Goal: Task Accomplishment & Management: Manage account settings

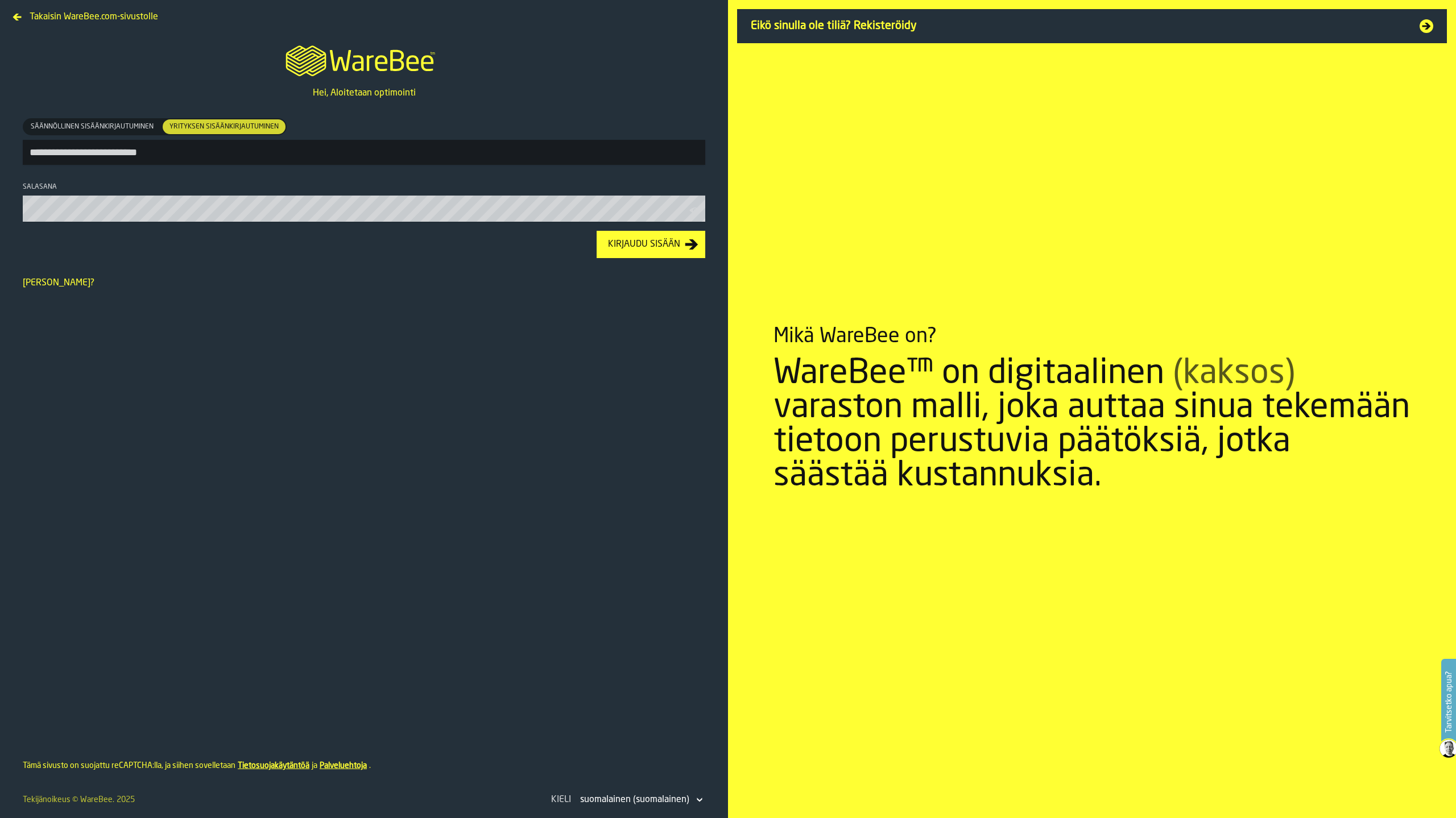
click at [635, 247] on div "Kirjaudu sisään" at bounding box center [644, 245] width 81 height 14
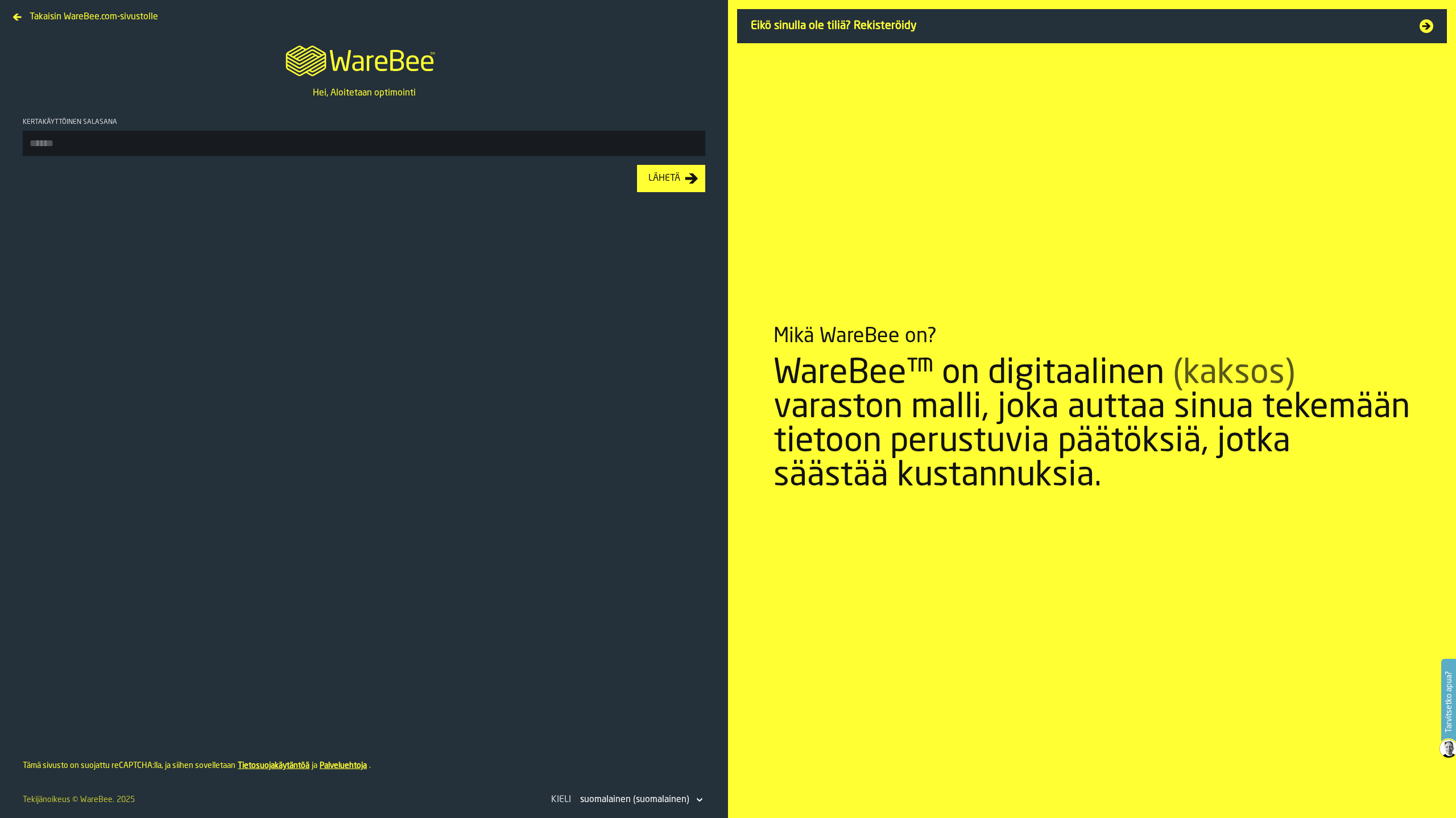
click at [416, 136] on input "Kertakäyttöinen salasana" at bounding box center [364, 143] width 682 height 25
type input "******"
click at [678, 181] on div "Lähetä" at bounding box center [664, 178] width 41 height 14
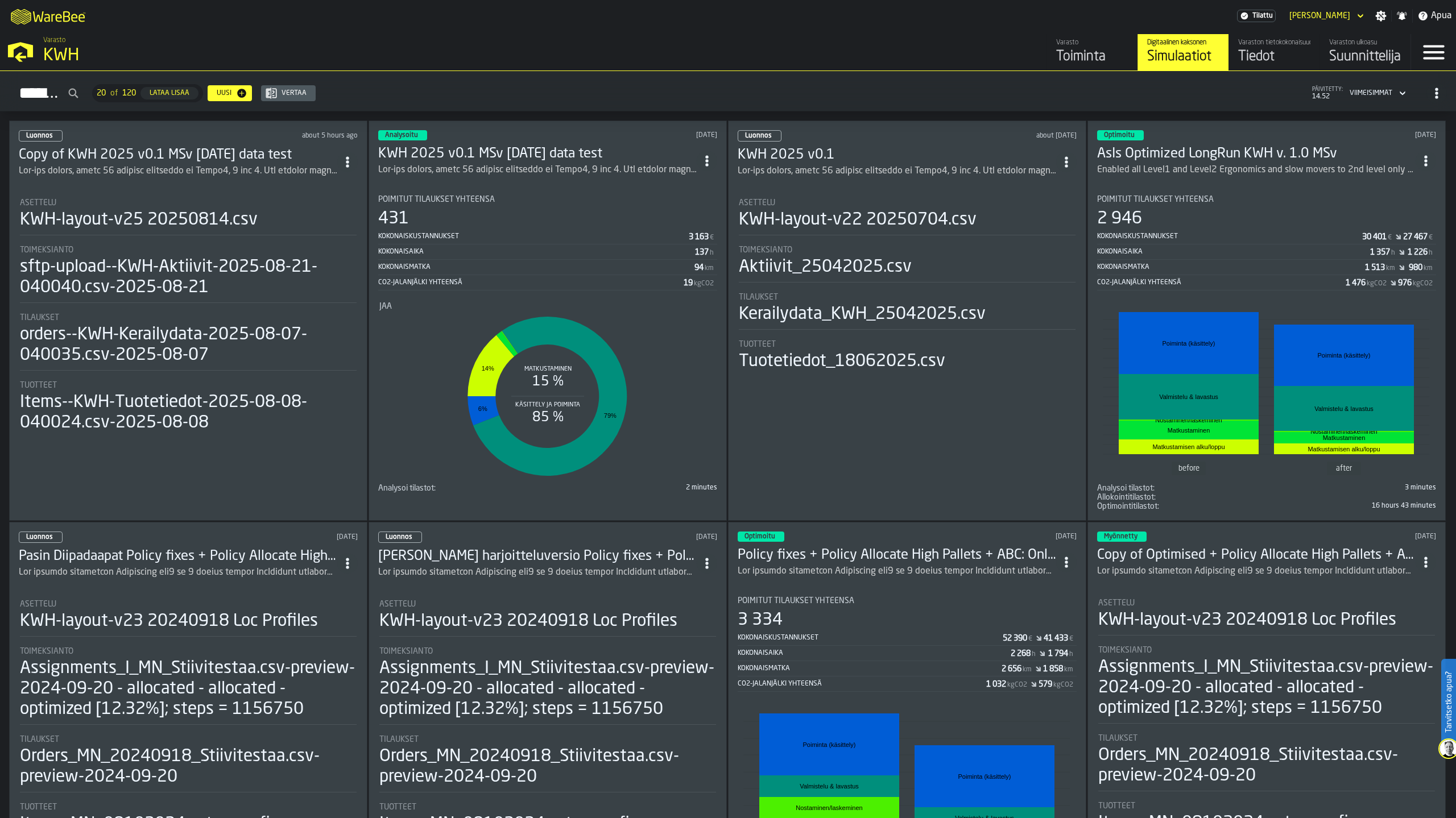
click at [105, 150] on h3 "Copy of KWH 2025 v0.1 MSv [DATE] data test" at bounding box center [177, 155] width 318 height 19
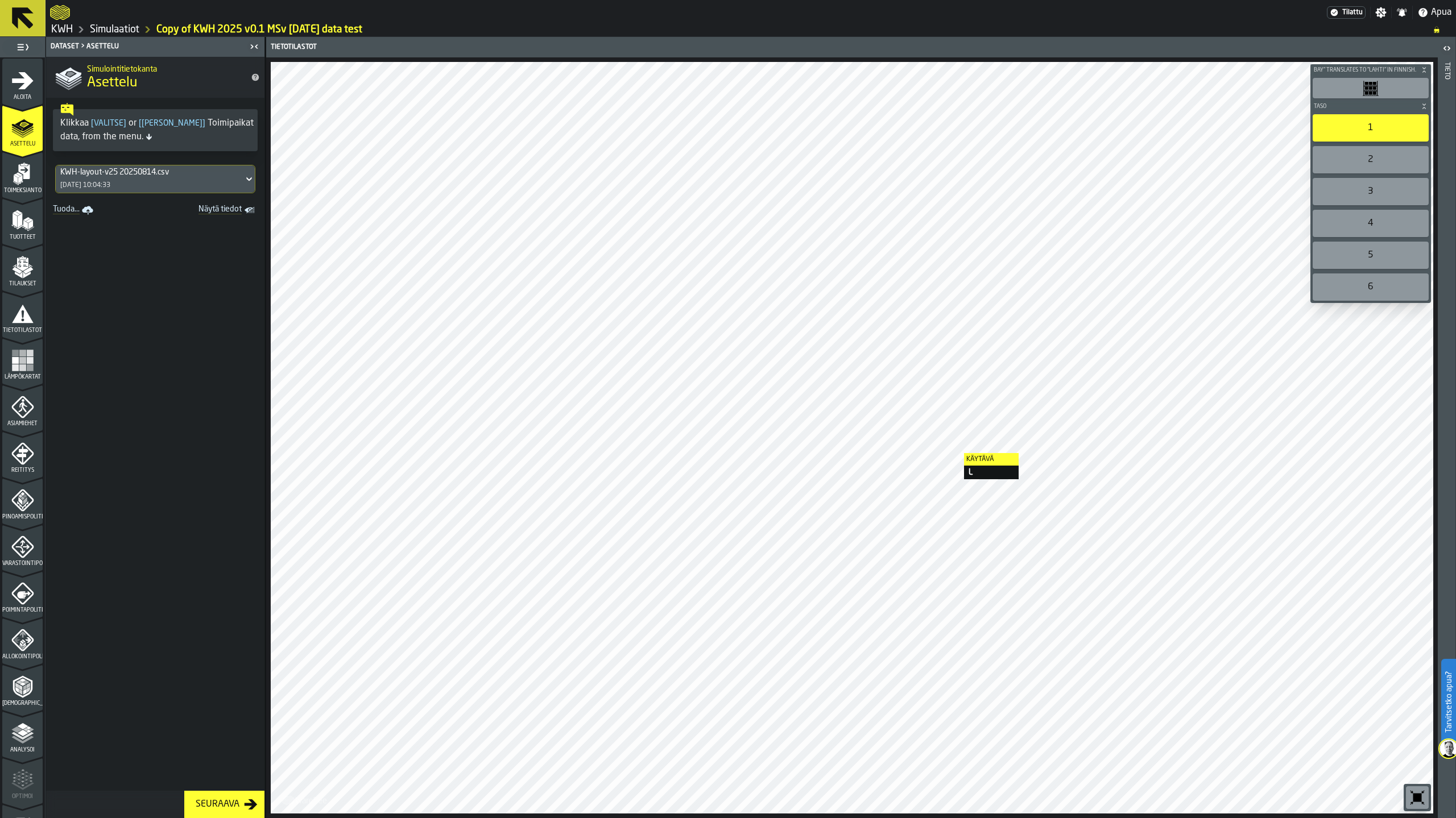
click at [952, 454] on div at bounding box center [851, 437] width 1162 height 751
click at [33, 25] on icon at bounding box center [23, 19] width 27 height 27
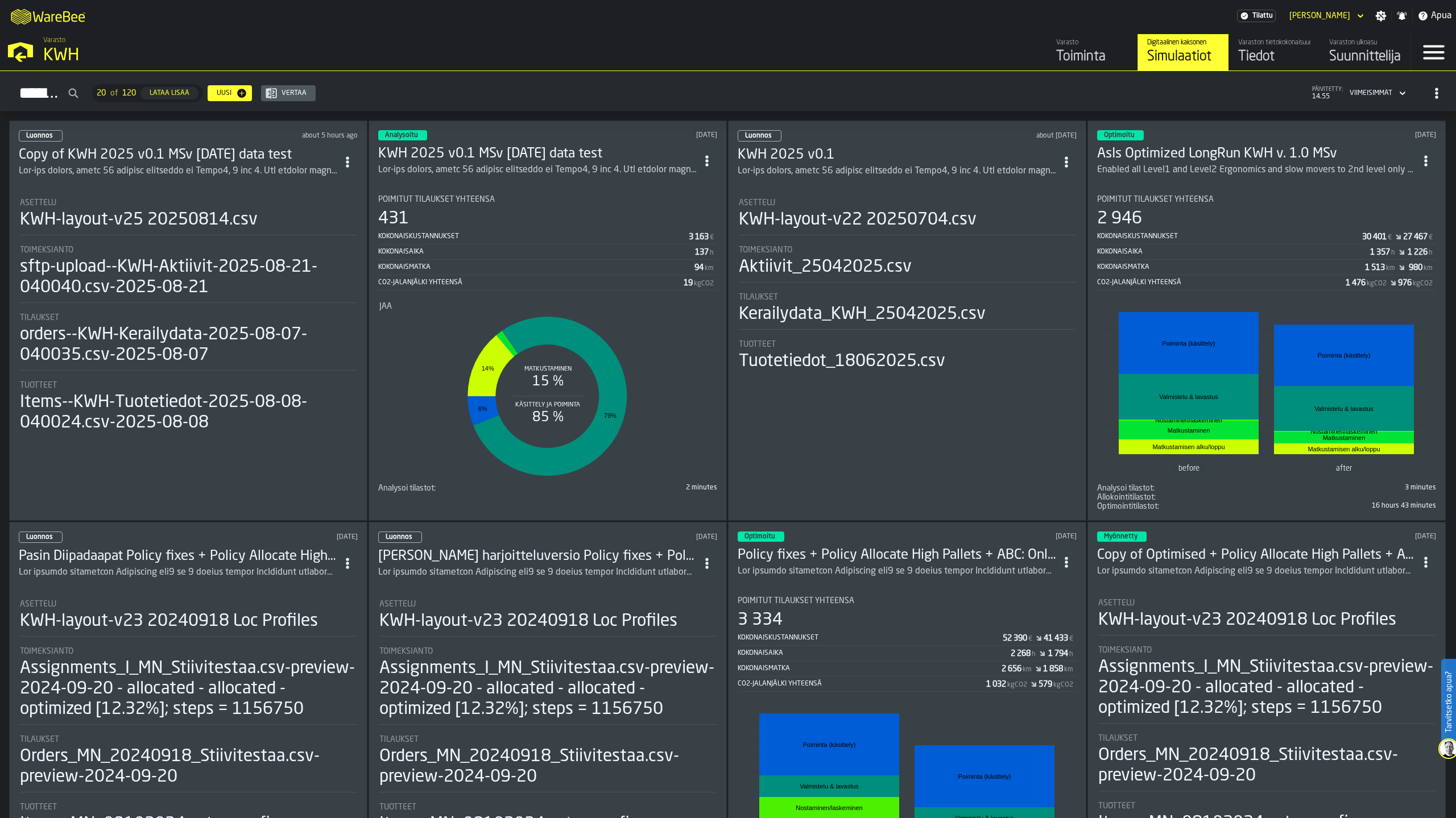
click at [886, 50] on div "Varasto Toiminta Digitaalinen kaksonen Simulaatiot Varaston tietokokonaisuudet …" at bounding box center [1058, 52] width 705 height 36
click at [1433, 52] on icon "button-toggle-Valikko" at bounding box center [1432, 52] width 21 height 15
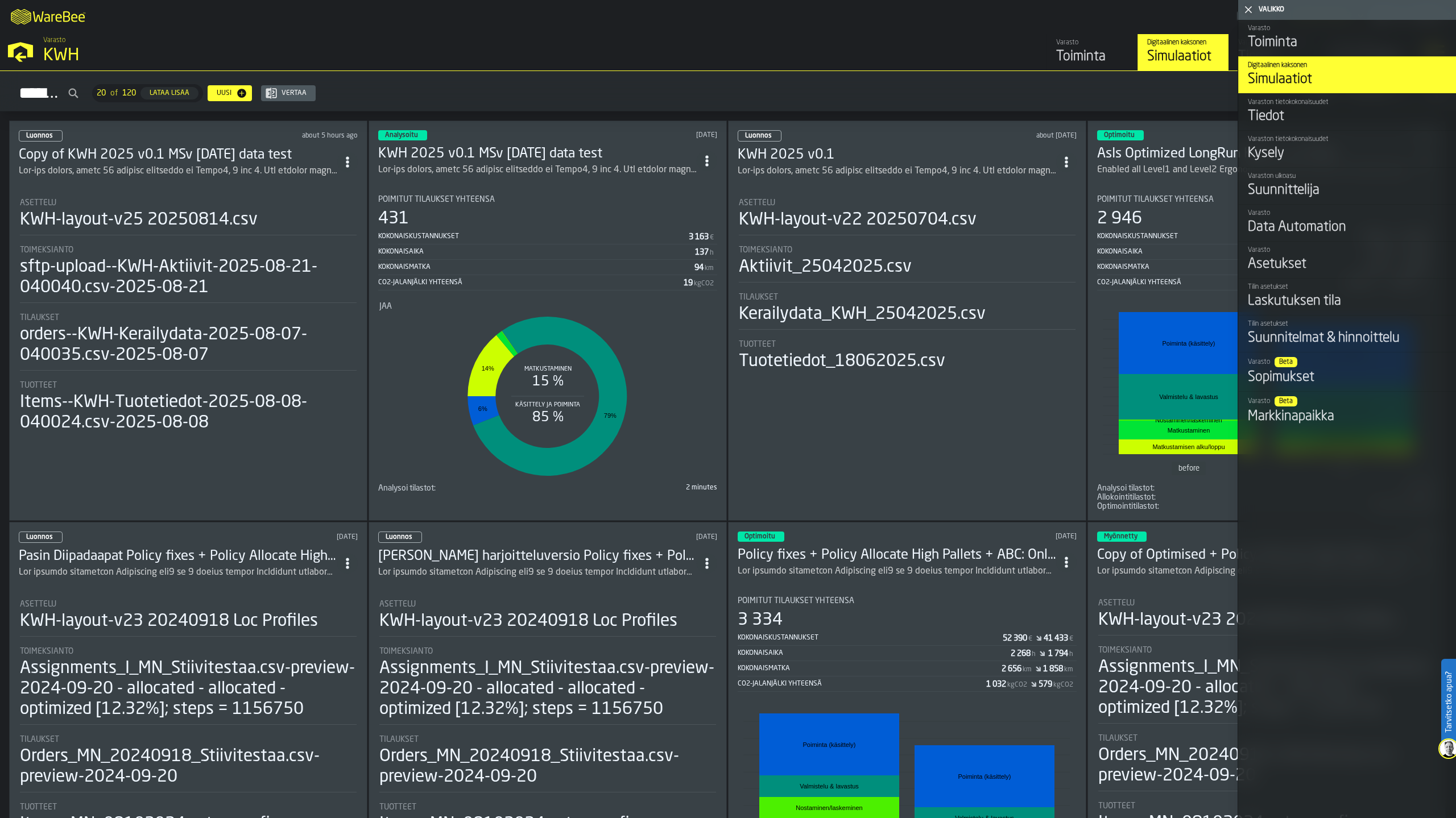
click at [928, 33] on nav "Varasto KWH Varasto Toiminta Digitaalinen kaksonen Simulaatiot Varaston tietoko…" at bounding box center [728, 50] width 1456 height 38
click at [1271, 12] on div "Valikko" at bounding box center [1354, 10] width 197 height 8
click at [1247, 10] on polygon "button-toggle-Sulje minut" at bounding box center [1248, 10] width 8 height 8
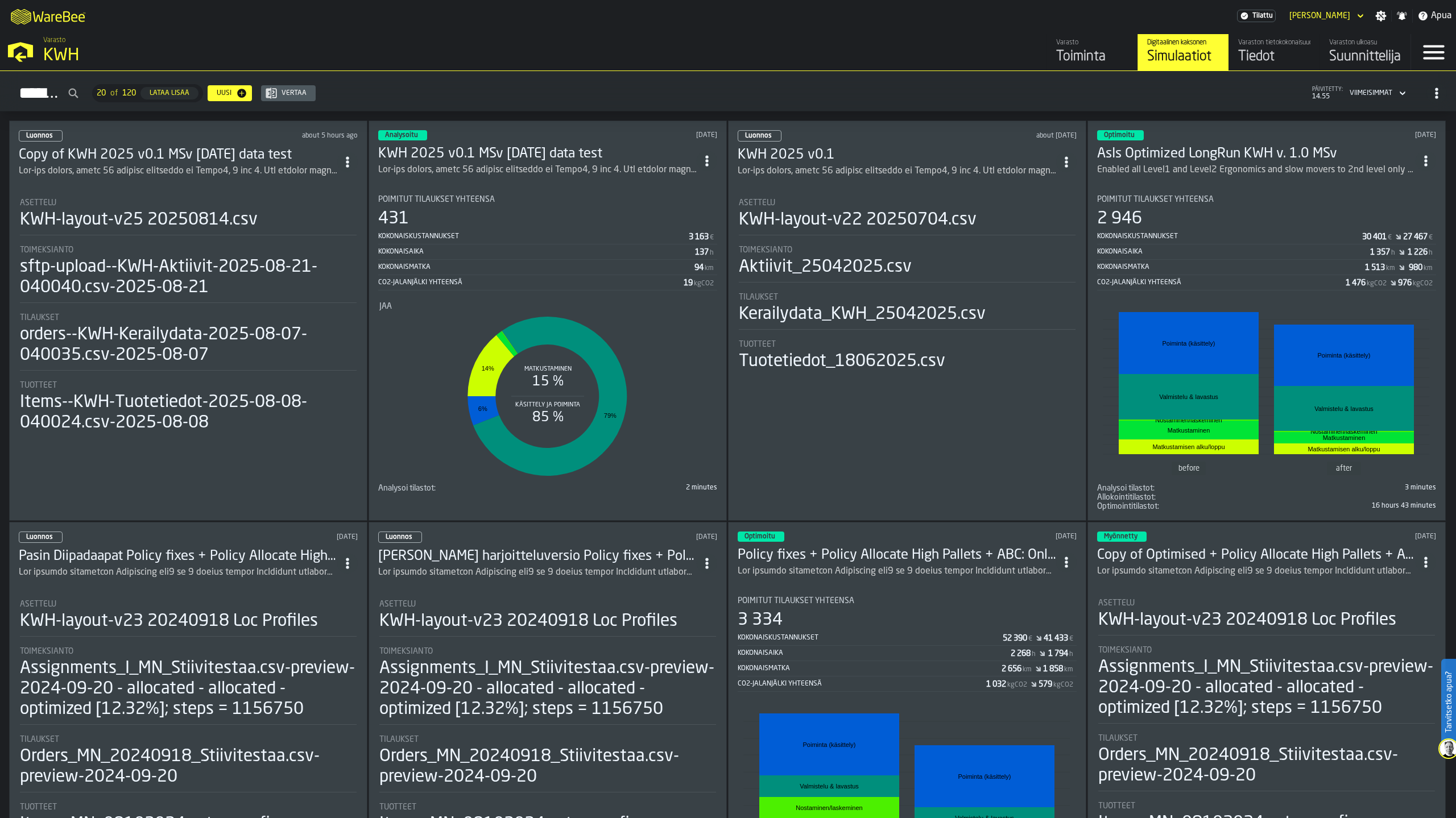
click at [1360, 18] on icon "header" at bounding box center [1359, 17] width 5 height 4
click at [1337, 33] on div "Kirjaudu ulos" at bounding box center [1330, 36] width 59 height 14
